Goal: Task Accomplishment & Management: Manage account settings

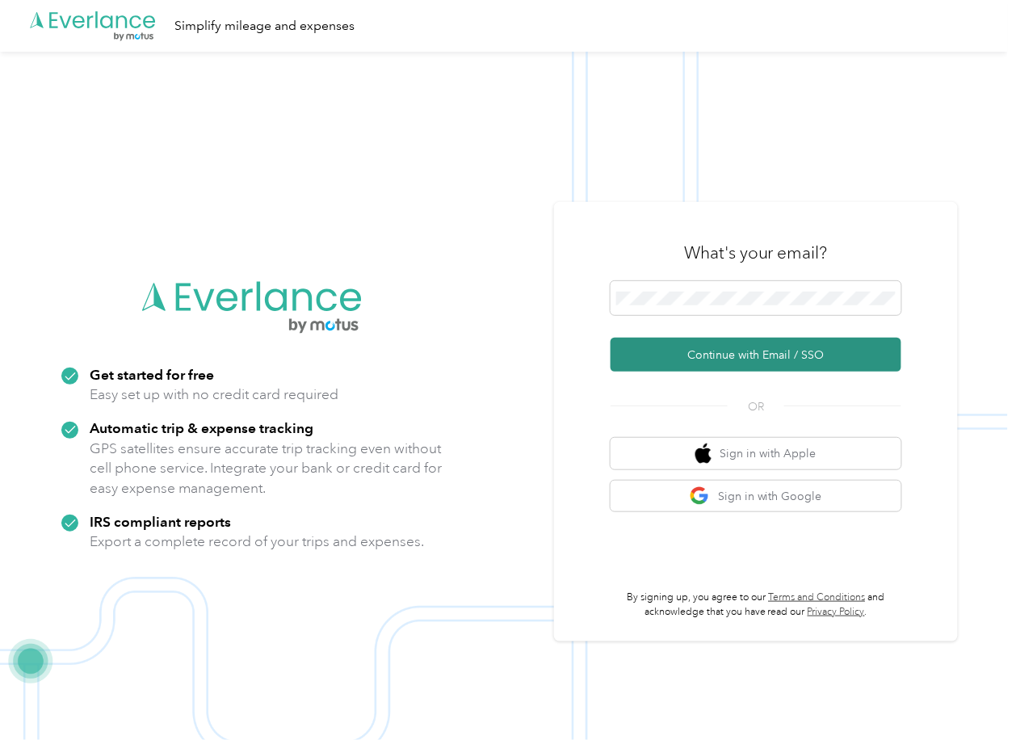
click at [676, 351] on button "Continue with Email / SSO" at bounding box center [756, 355] width 291 height 34
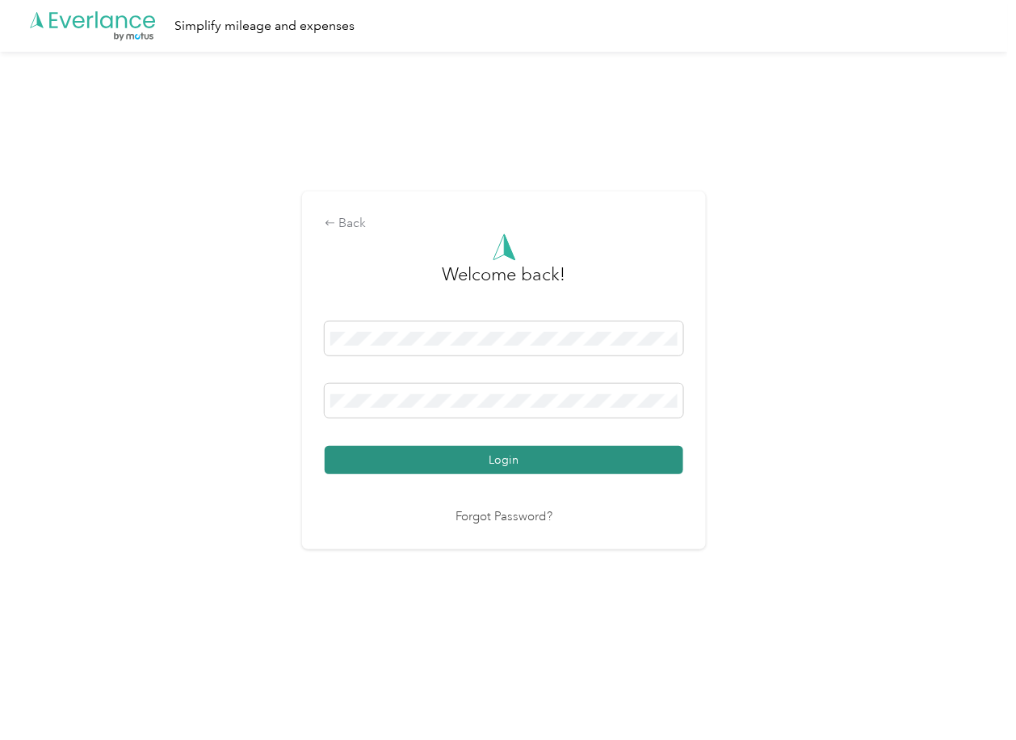
click at [398, 457] on button "Login" at bounding box center [504, 460] width 359 height 28
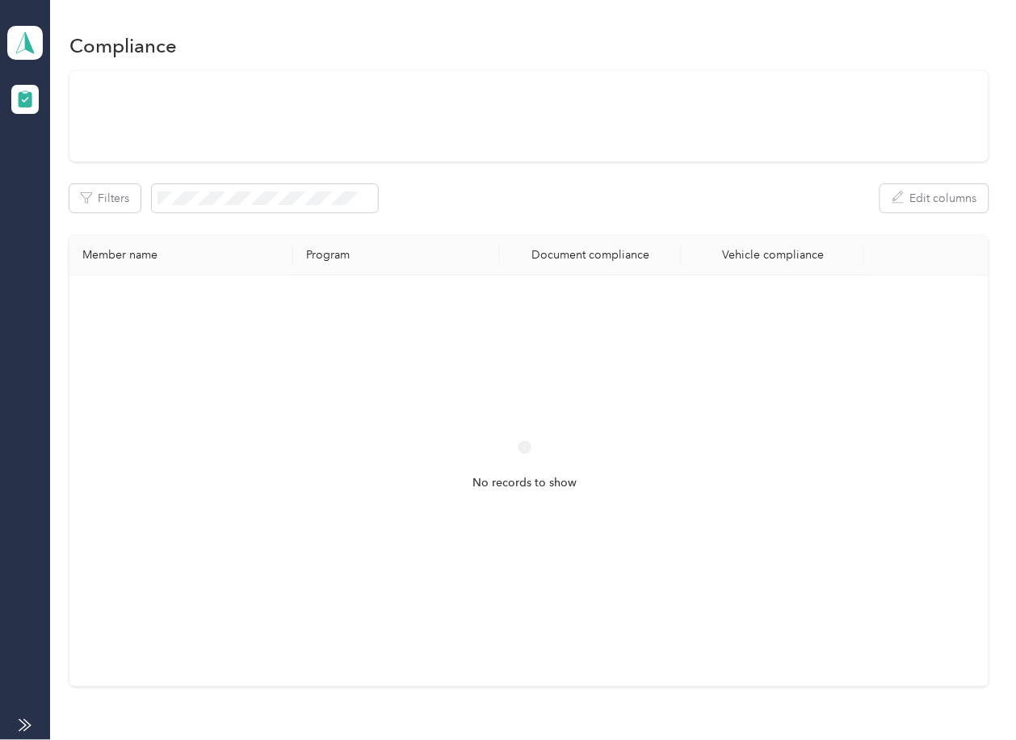
click at [629, 208] on div "Filters Edit columns" at bounding box center [528, 198] width 919 height 28
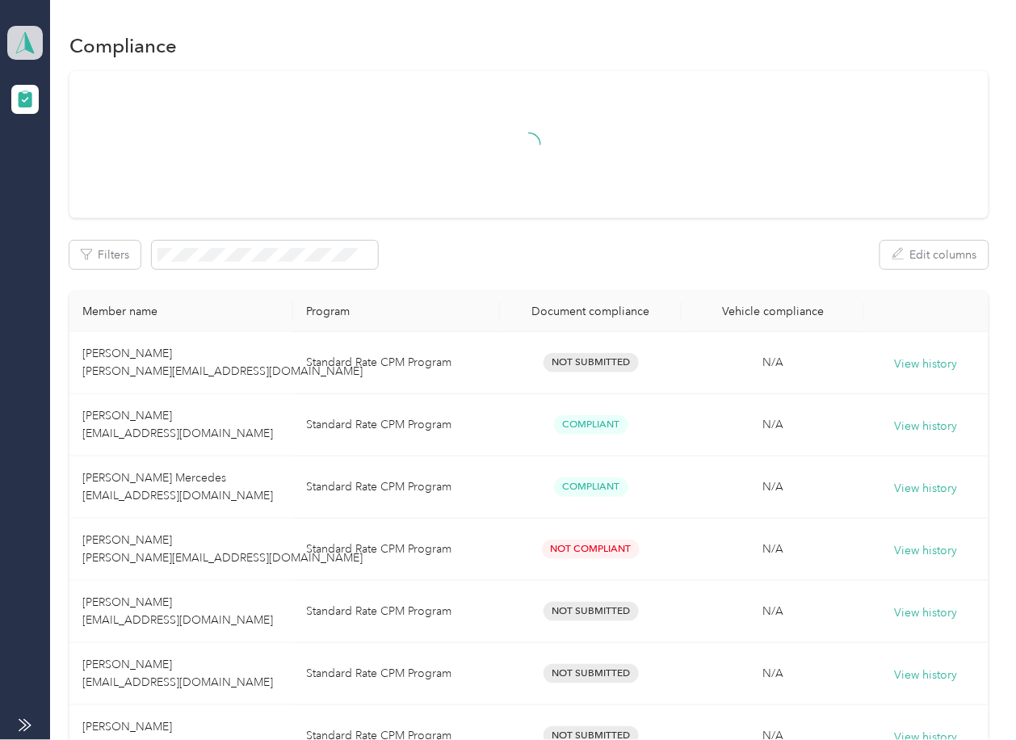
click at [36, 48] on icon at bounding box center [25, 43] width 24 height 23
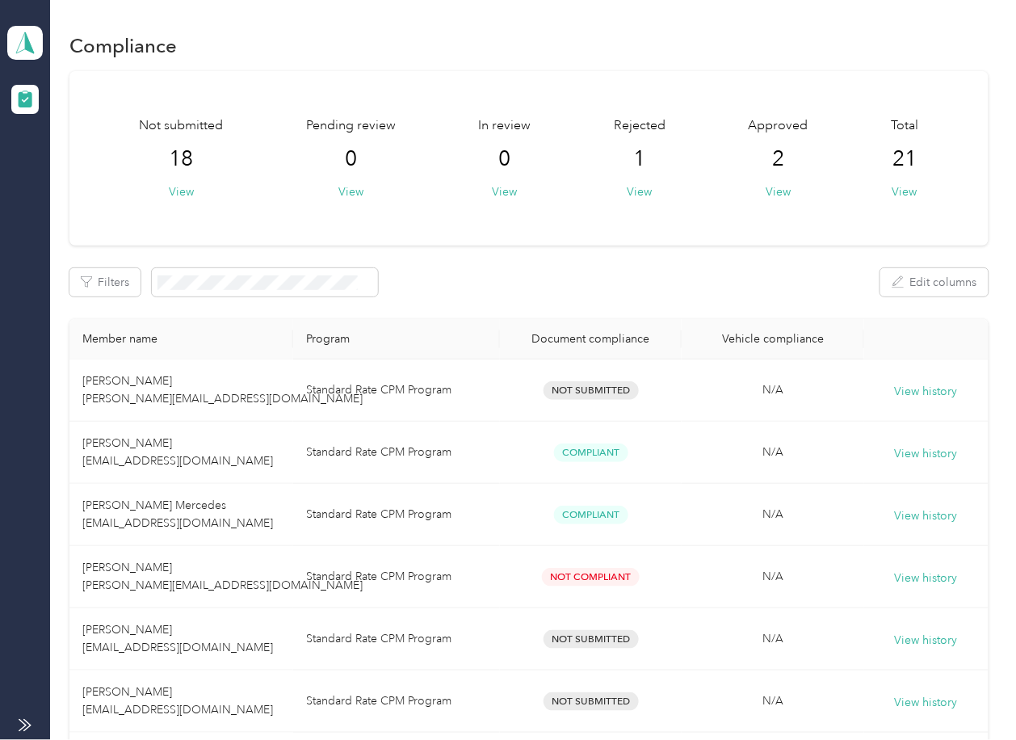
click at [58, 165] on div "Log out" at bounding box center [52, 169] width 62 height 17
